Goal: Find specific page/section: Find specific page/section

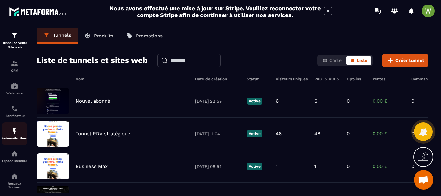
click at [16, 129] on img at bounding box center [15, 131] width 8 height 8
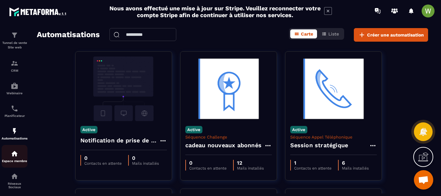
click at [15, 162] on p "Espace membre" at bounding box center [15, 161] width 26 height 4
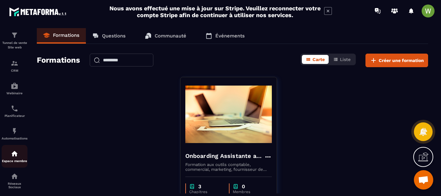
click at [23, 159] on div "Espace membre" at bounding box center [15, 156] width 26 height 13
click at [22, 159] on div "Espace membre" at bounding box center [15, 156] width 26 height 13
click at [21, 154] on div "Espace membre" at bounding box center [15, 156] width 26 height 13
click at [18, 153] on img at bounding box center [15, 154] width 8 height 8
click at [17, 158] on div "Espace membre" at bounding box center [15, 156] width 26 height 13
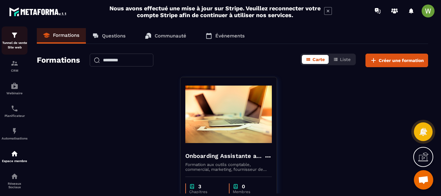
click at [17, 45] on p "Tunnel de vente Site web" at bounding box center [15, 45] width 26 height 9
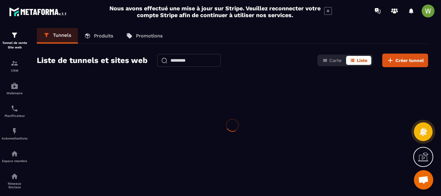
click at [16, 45] on p "Tunnel de vente Site web" at bounding box center [15, 45] width 26 height 9
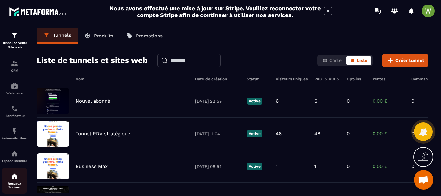
click at [17, 181] on div "Réseaux Sociaux" at bounding box center [15, 180] width 26 height 16
